Goal: Task Accomplishment & Management: Use online tool/utility

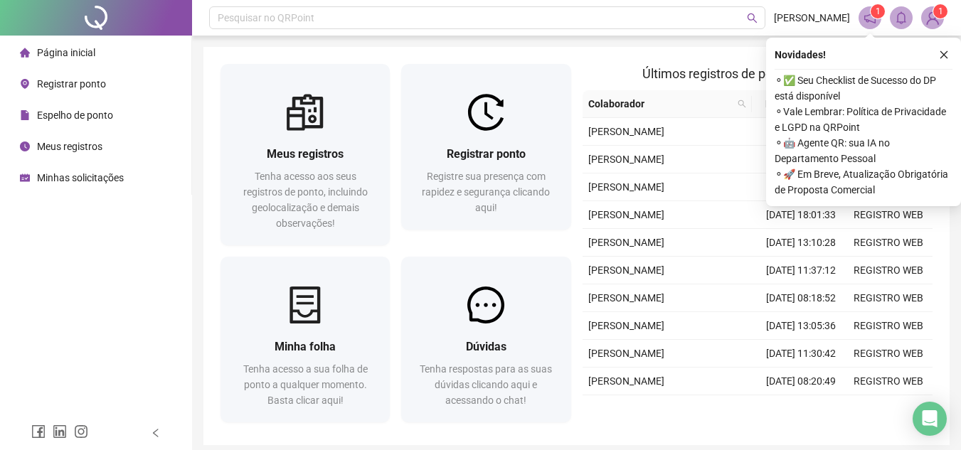
click at [90, 82] on span "Registrar ponto" at bounding box center [71, 83] width 69 height 11
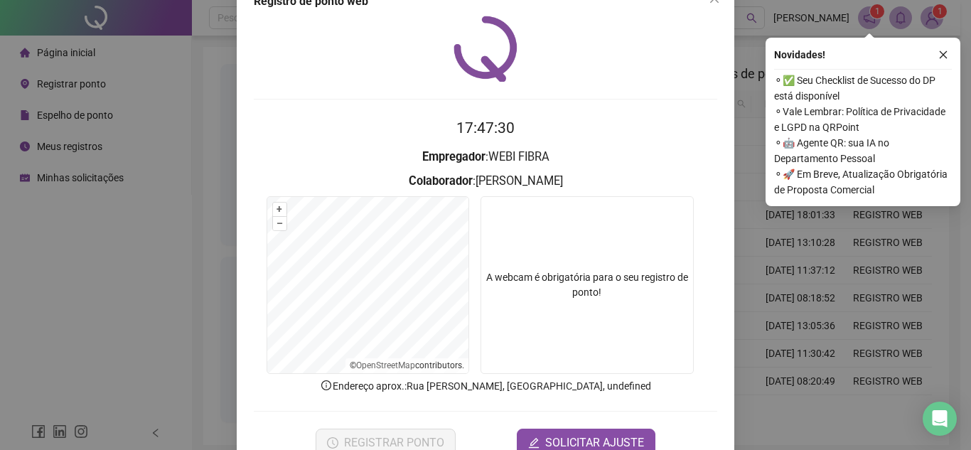
scroll to position [71, 0]
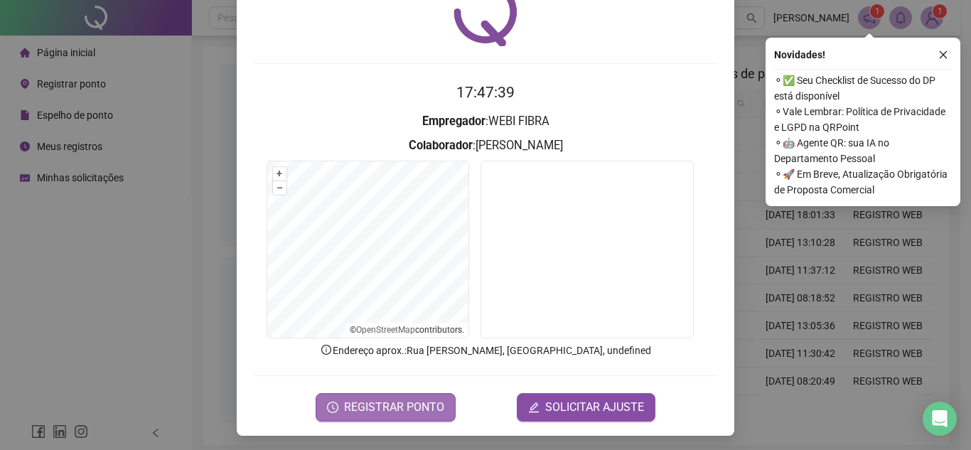
click at [366, 412] on span "REGISTRAR PONTO" at bounding box center [394, 407] width 100 height 17
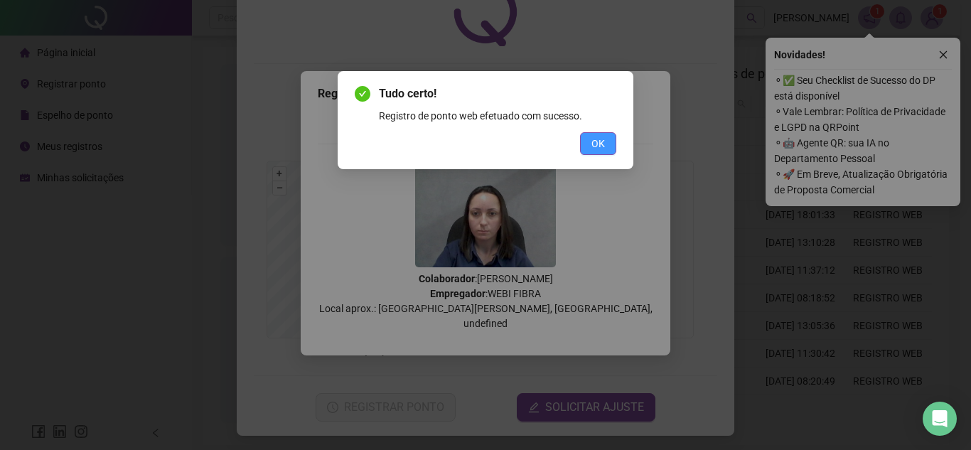
click at [600, 145] on span "OK" at bounding box center [599, 144] width 14 height 16
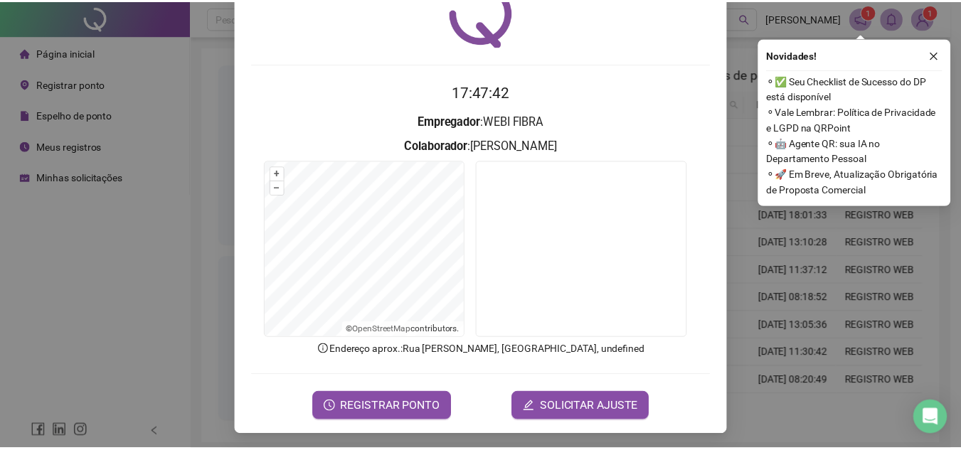
scroll to position [0, 0]
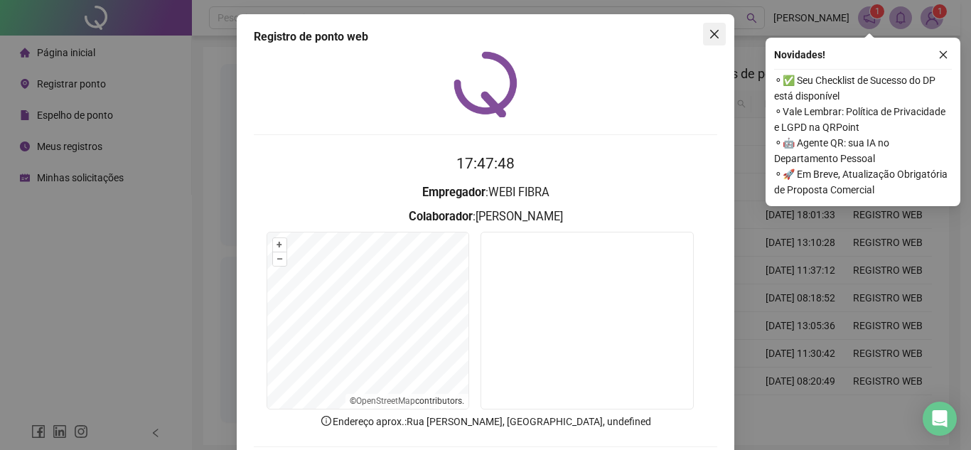
click at [708, 42] on button "Close" at bounding box center [714, 34] width 23 height 23
